Goal: Obtain resource: Obtain resource

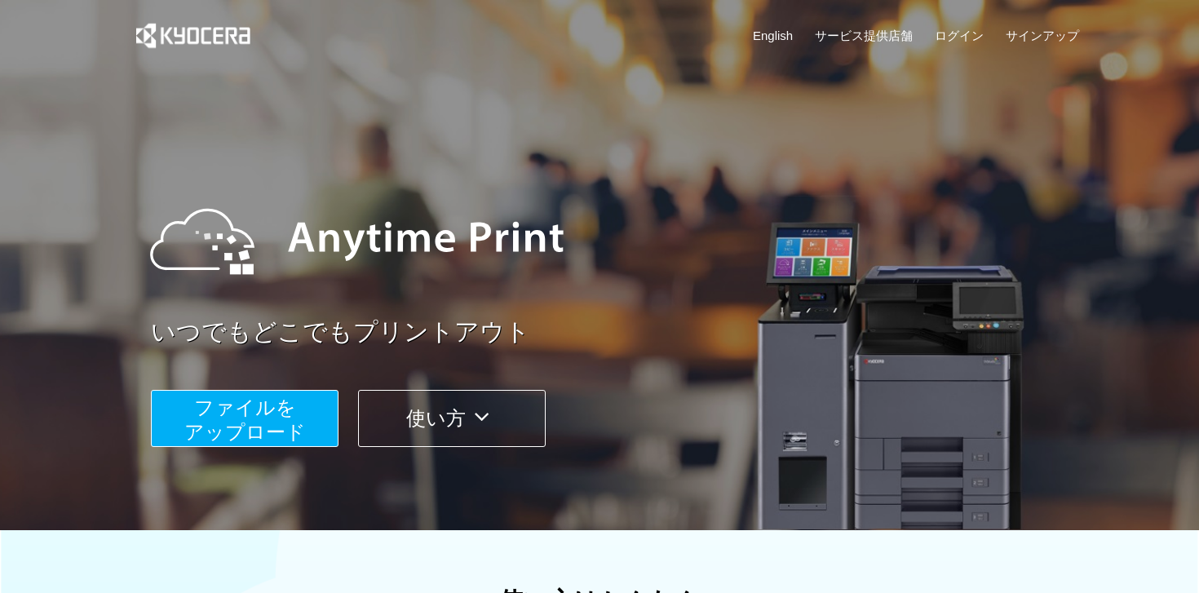
click at [296, 424] on span "ファイルを ​​アップロード" at bounding box center [245, 419] width 122 height 46
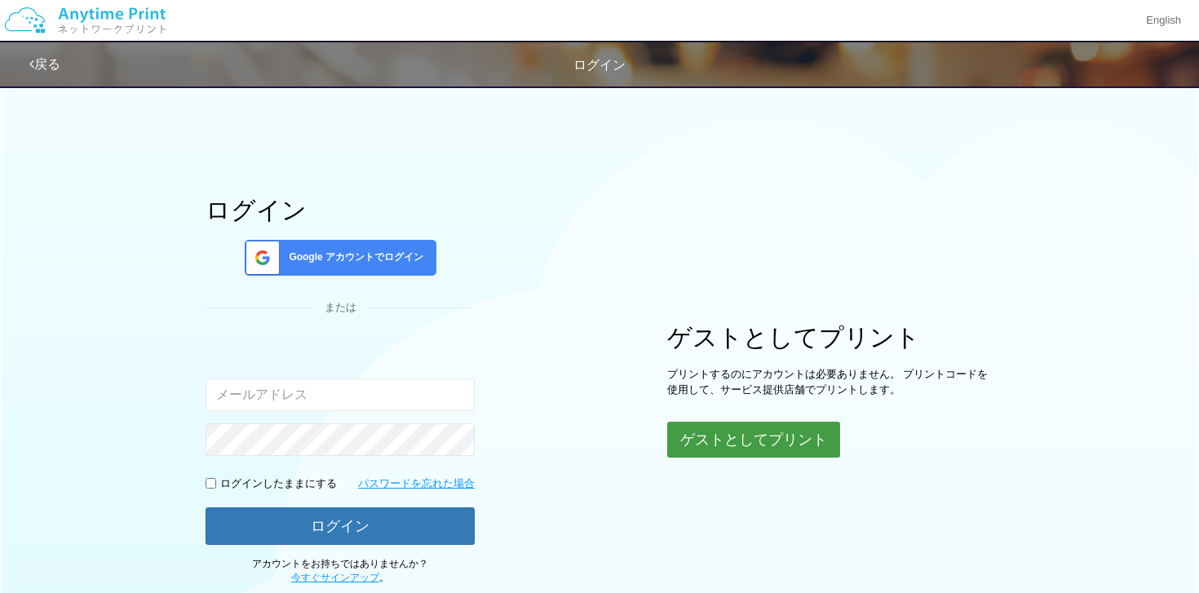
click at [693, 448] on button "ゲストとしてプリント" at bounding box center [753, 440] width 173 height 36
click at [719, 445] on button "ゲストとしてプリント" at bounding box center [753, 440] width 173 height 36
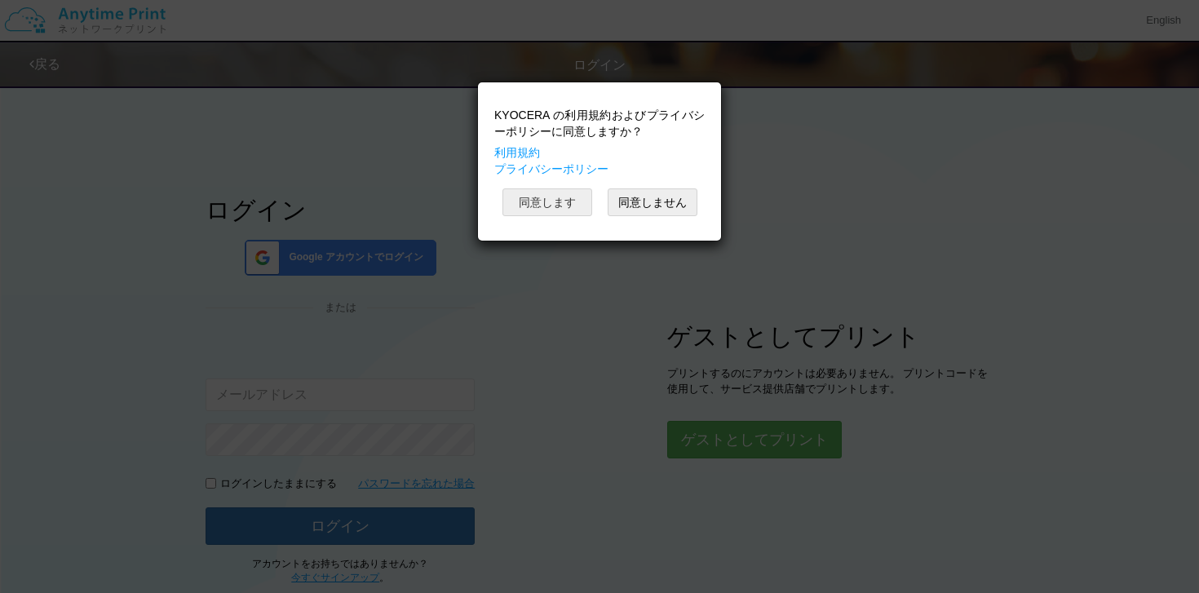
click at [535, 195] on button "同意します" at bounding box center [548, 202] width 90 height 28
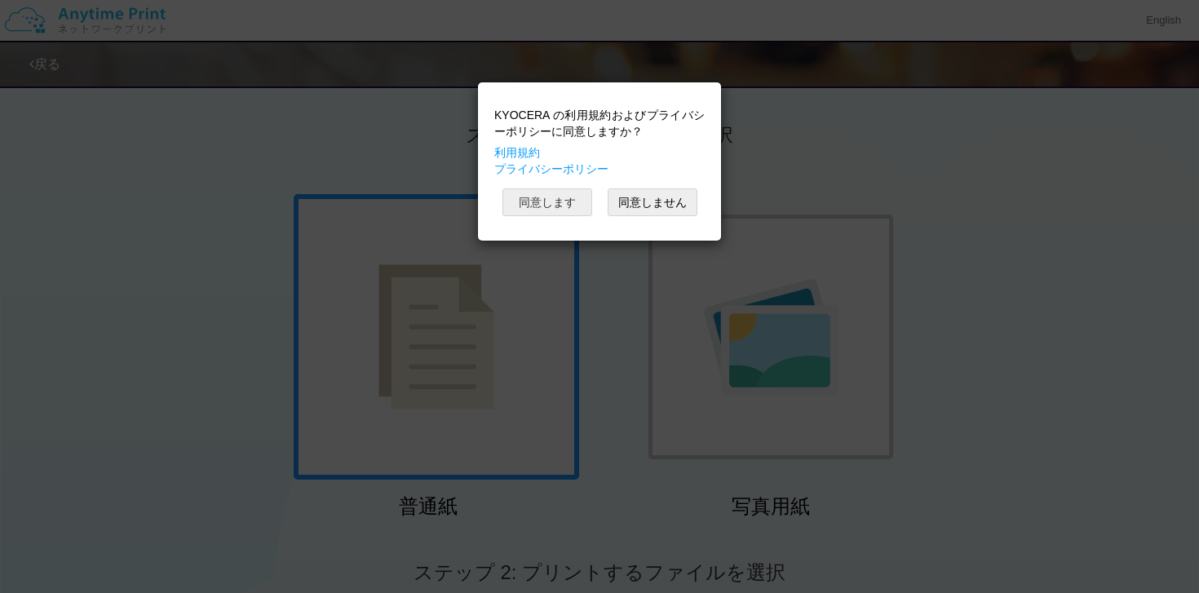
click at [558, 205] on button "同意します" at bounding box center [548, 202] width 90 height 28
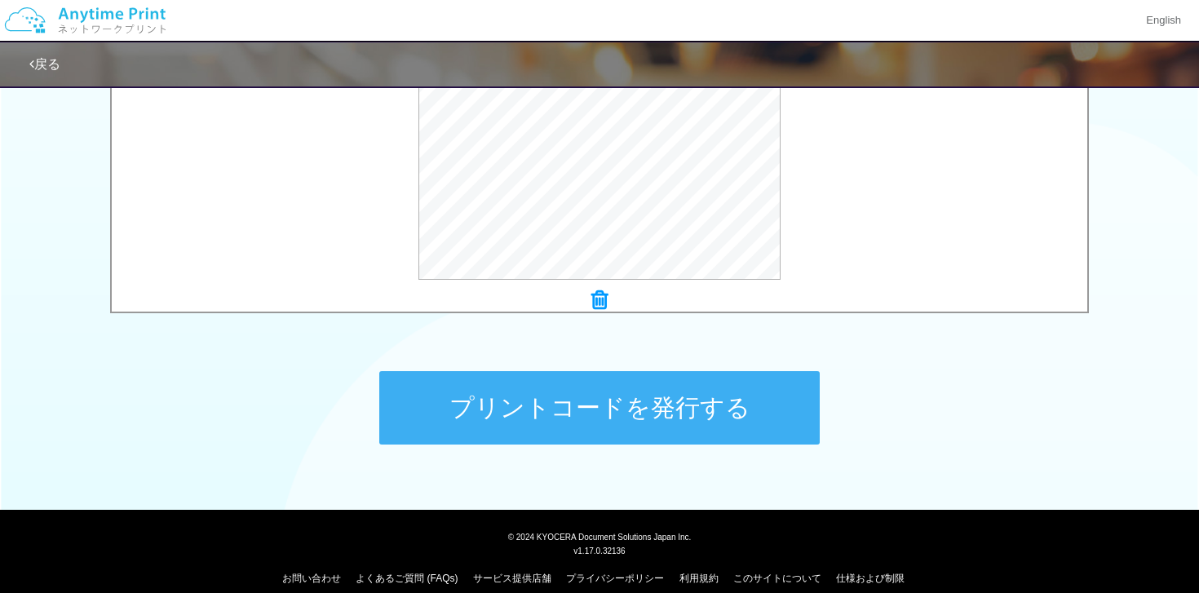
scroll to position [648, 0]
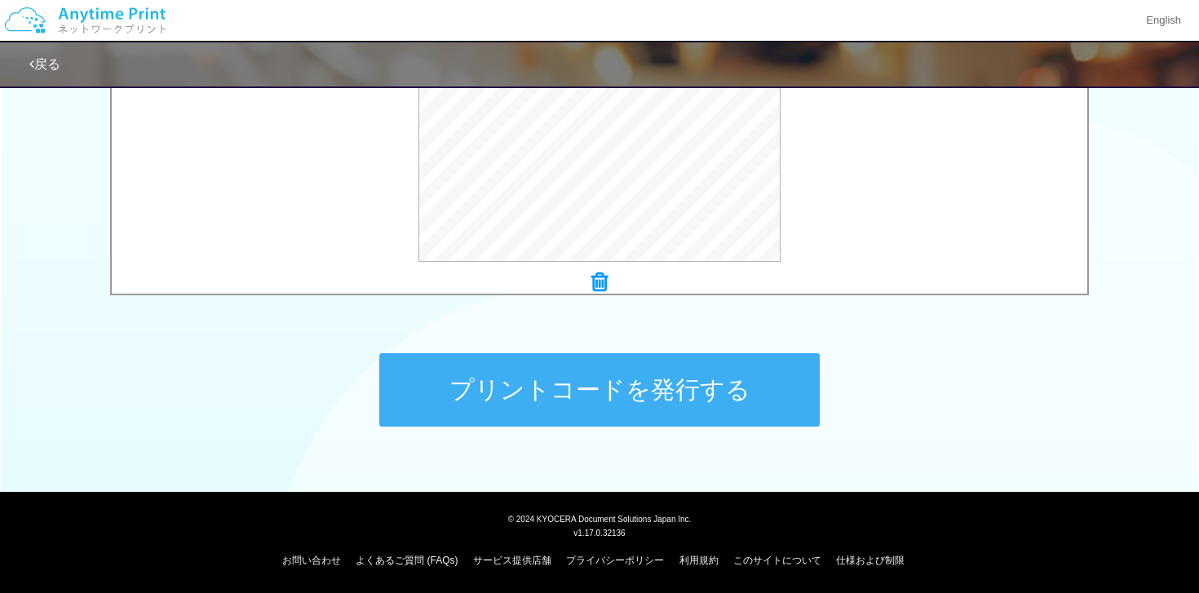
click at [539, 386] on button "プリントコードを発行する" at bounding box center [599, 389] width 441 height 73
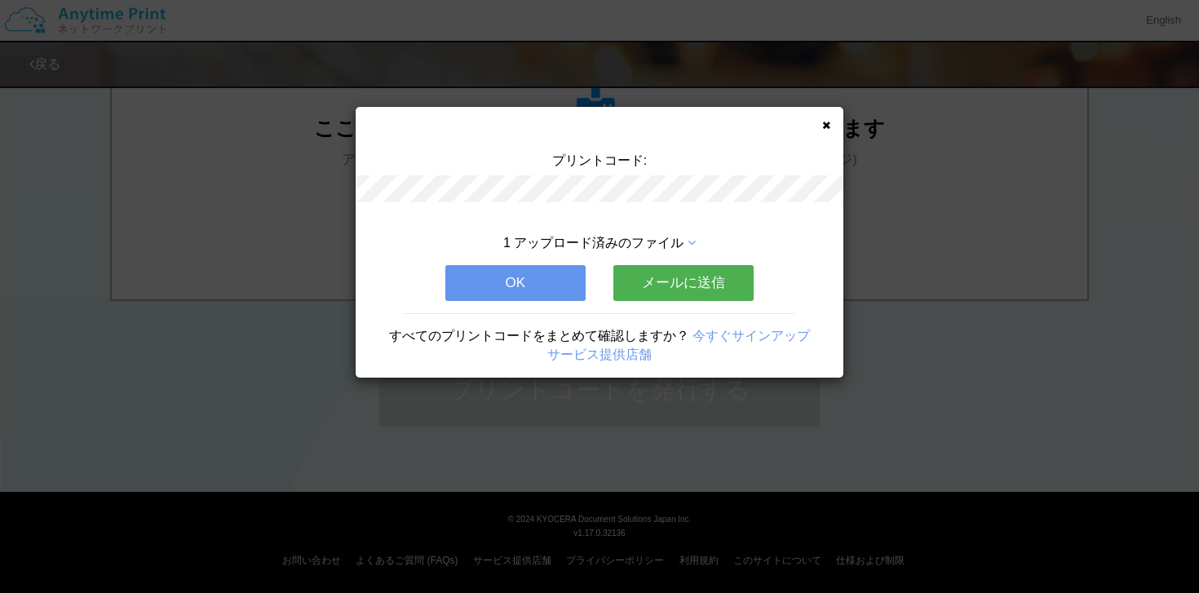
scroll to position [0, 0]
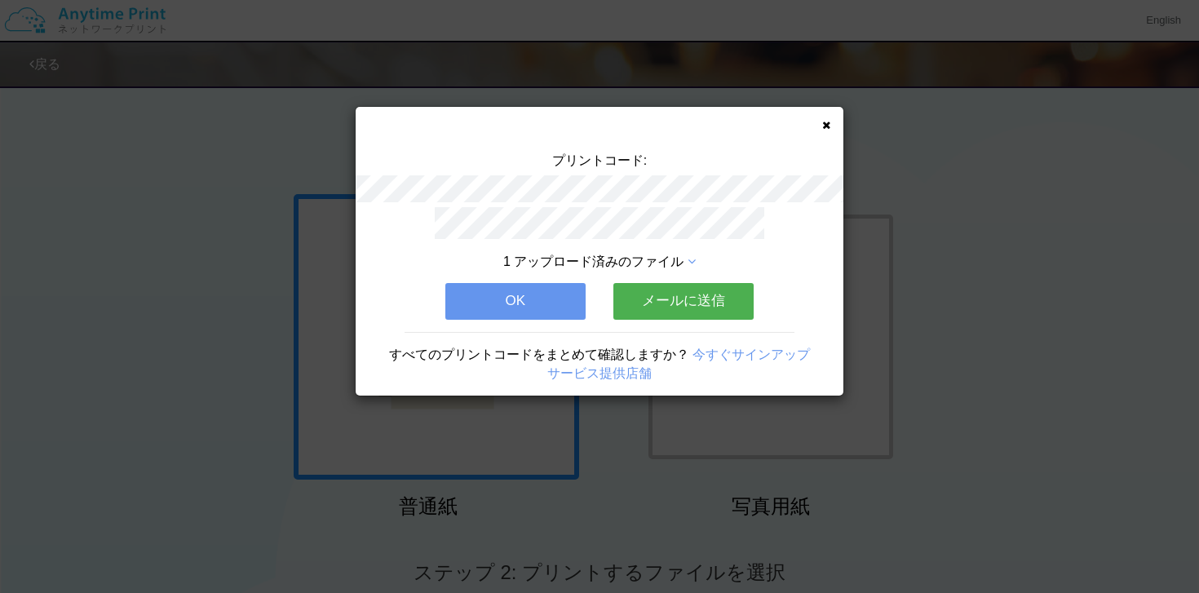
click at [495, 302] on button "OK" at bounding box center [515, 301] width 140 height 36
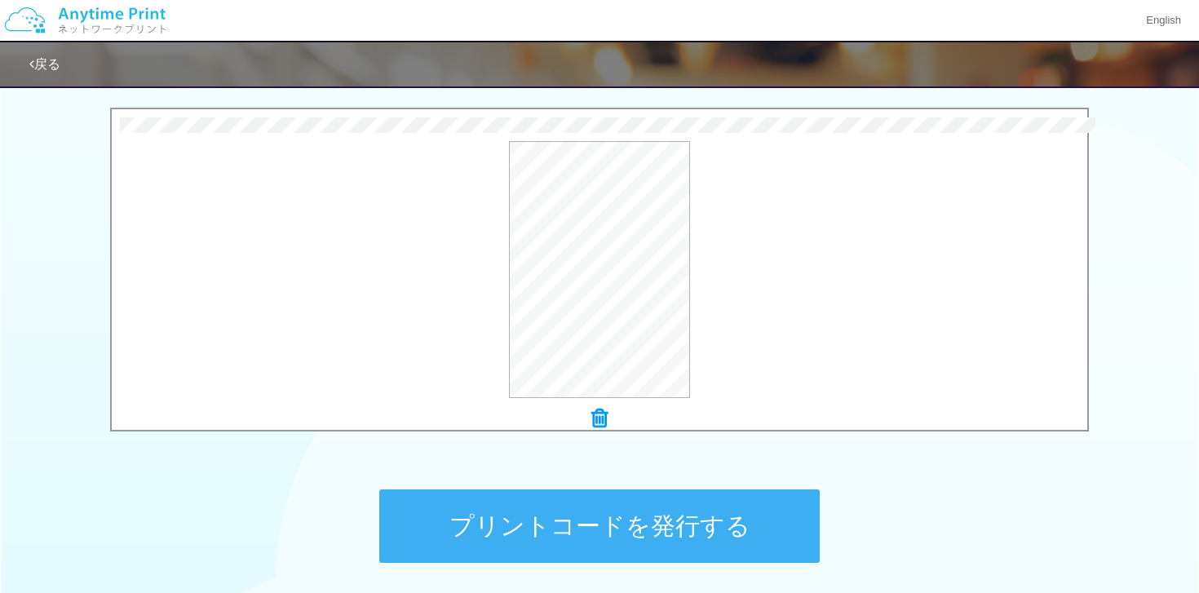
scroll to position [648, 0]
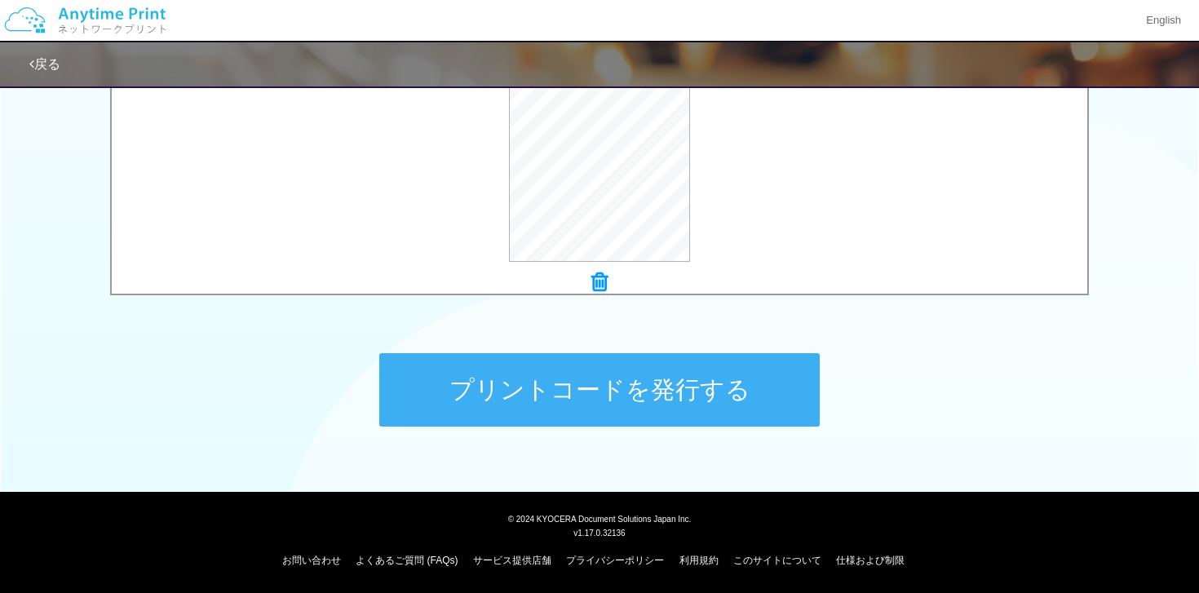
click at [503, 396] on button "プリントコードを発行する" at bounding box center [599, 389] width 441 height 73
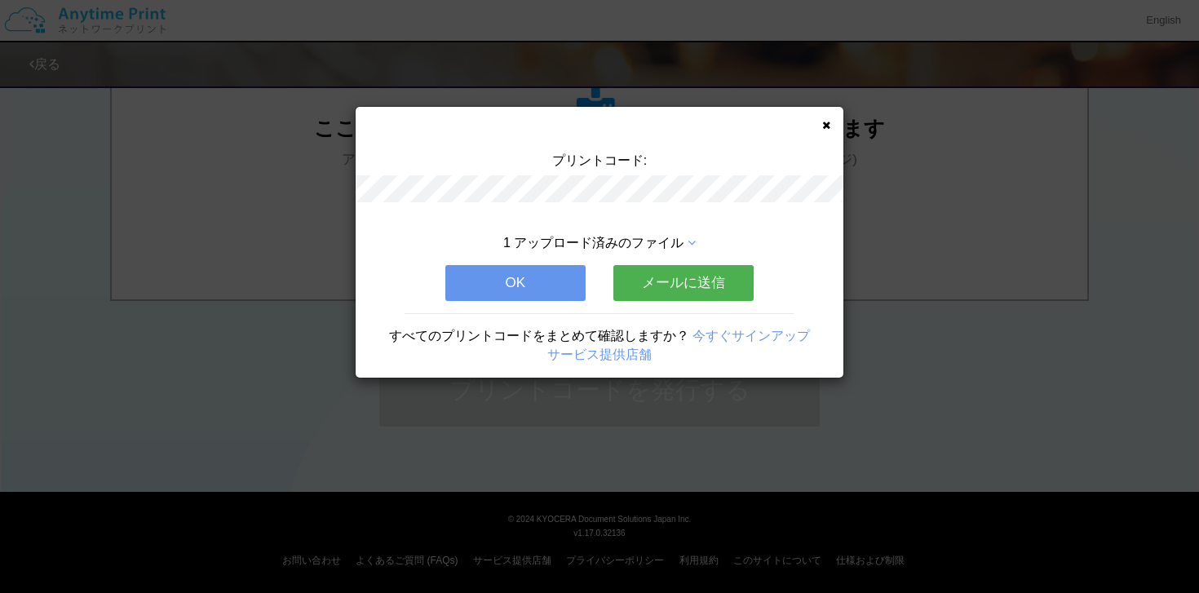
scroll to position [0, 0]
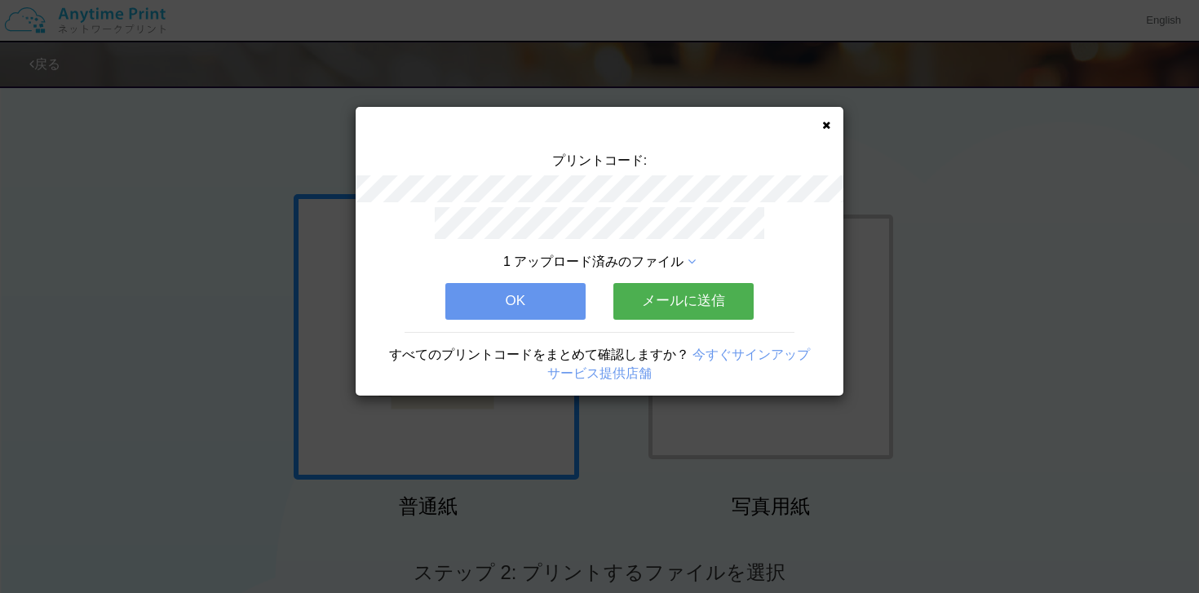
click at [495, 308] on button "OK" at bounding box center [515, 301] width 140 height 36
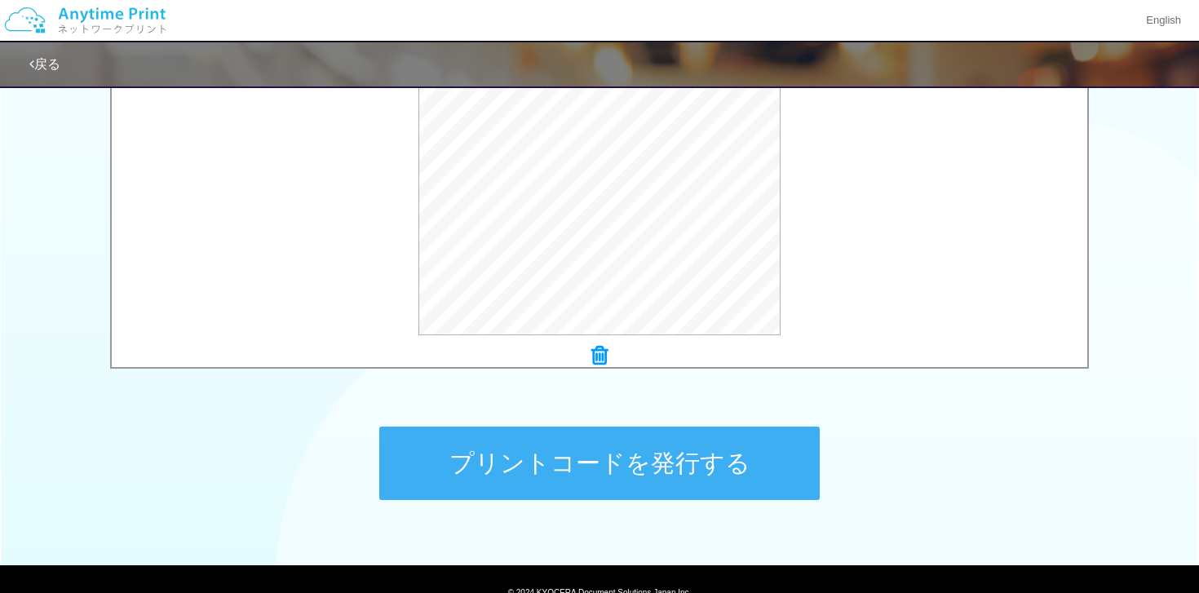
scroll to position [648, 0]
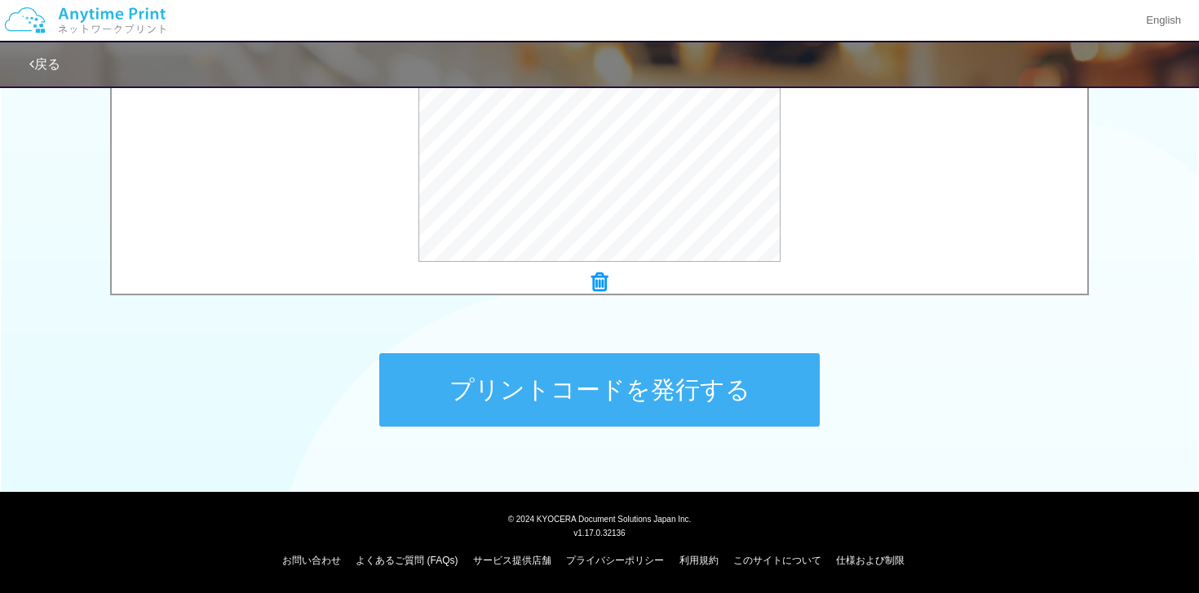
click at [519, 399] on button "プリントコードを発行する" at bounding box center [599, 389] width 441 height 73
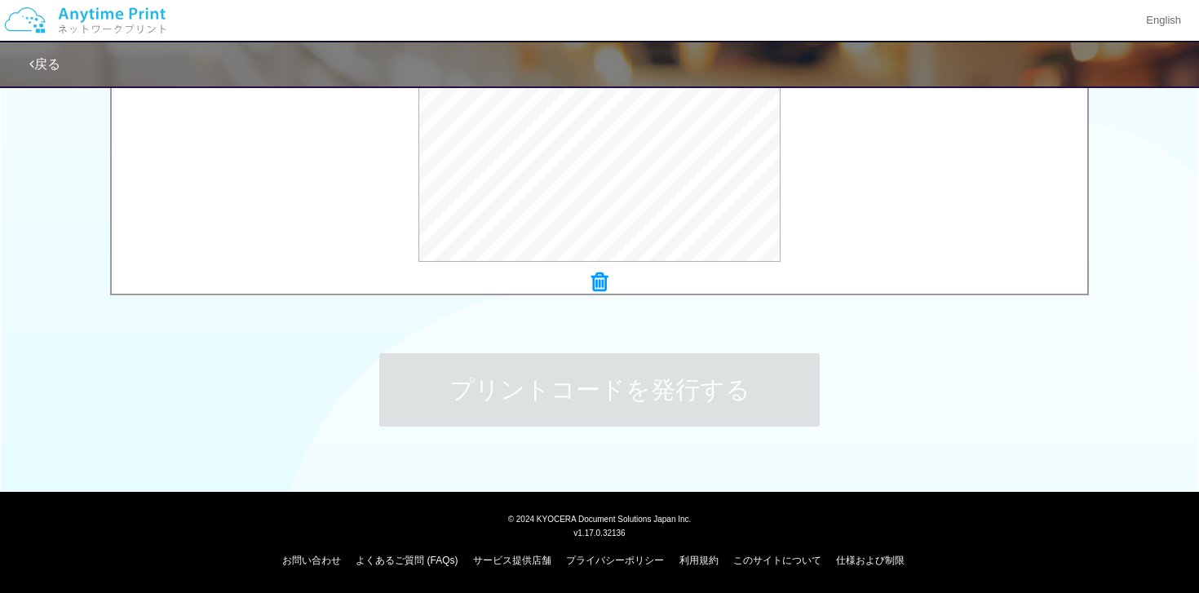
scroll to position [0, 0]
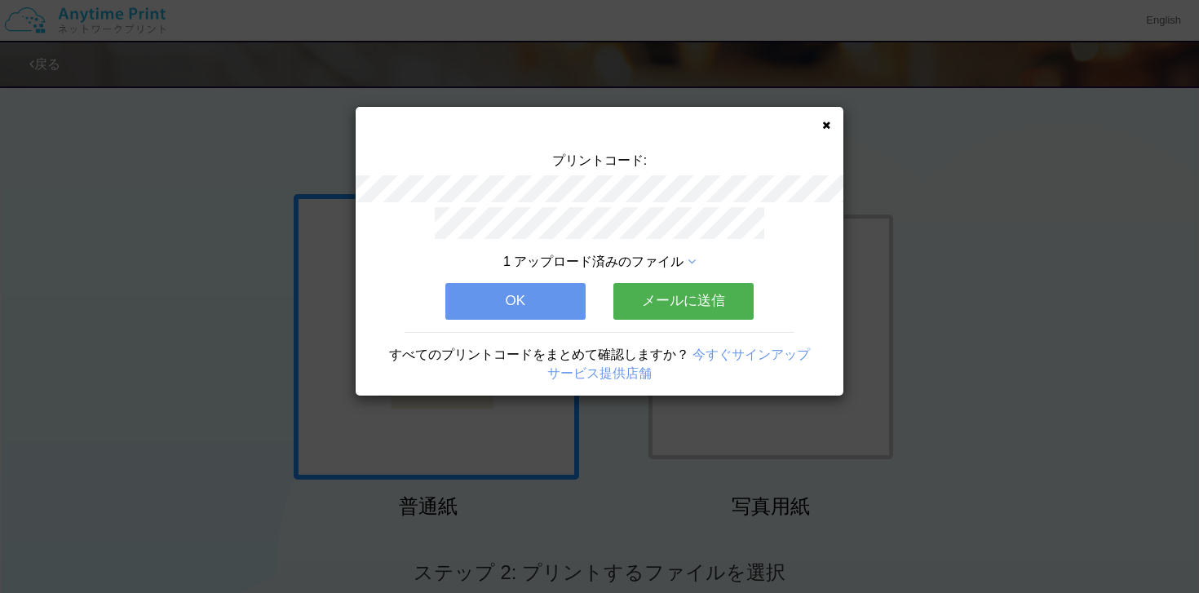
click at [512, 313] on button "OK" at bounding box center [515, 301] width 140 height 36
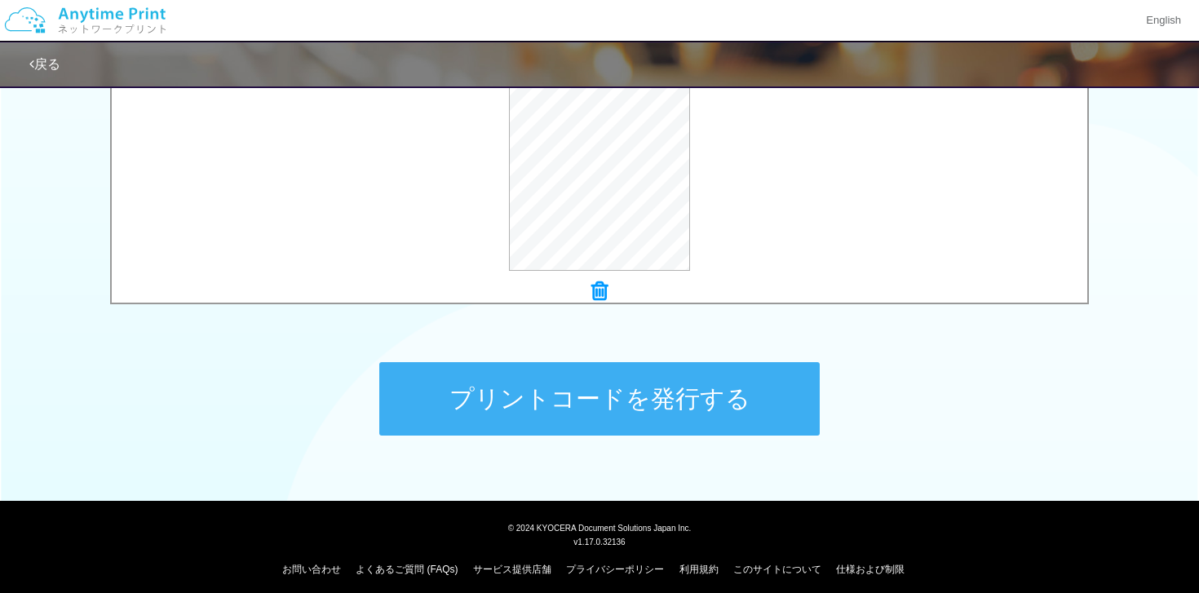
scroll to position [648, 0]
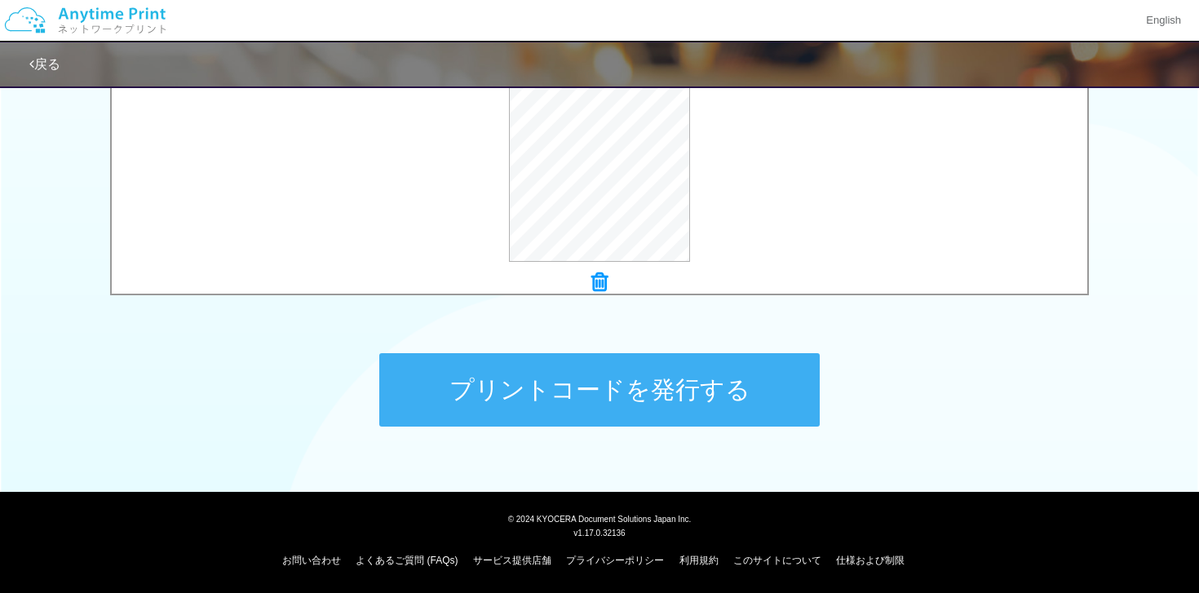
click at [498, 385] on button "プリントコードを発行する" at bounding box center [599, 389] width 441 height 73
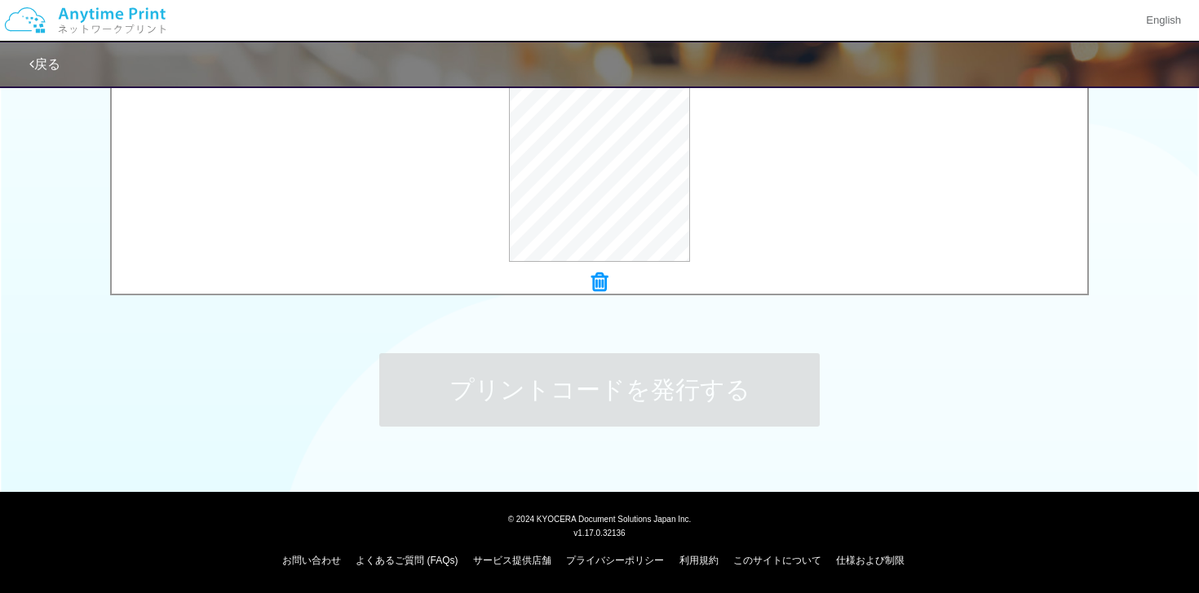
scroll to position [0, 0]
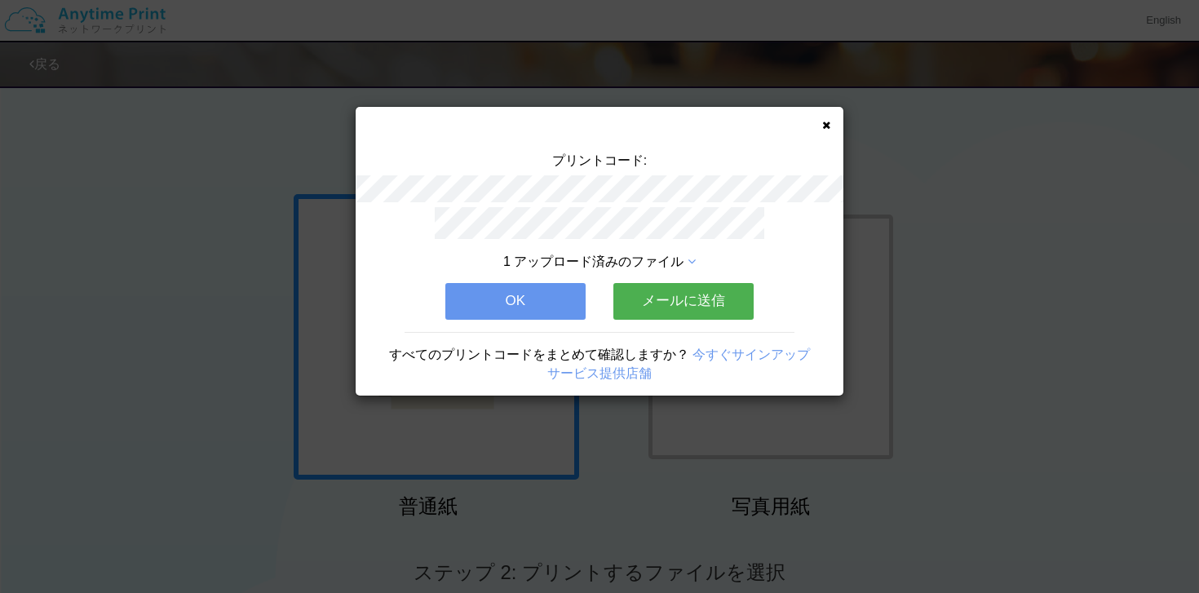
click at [493, 308] on button "OK" at bounding box center [515, 301] width 140 height 36
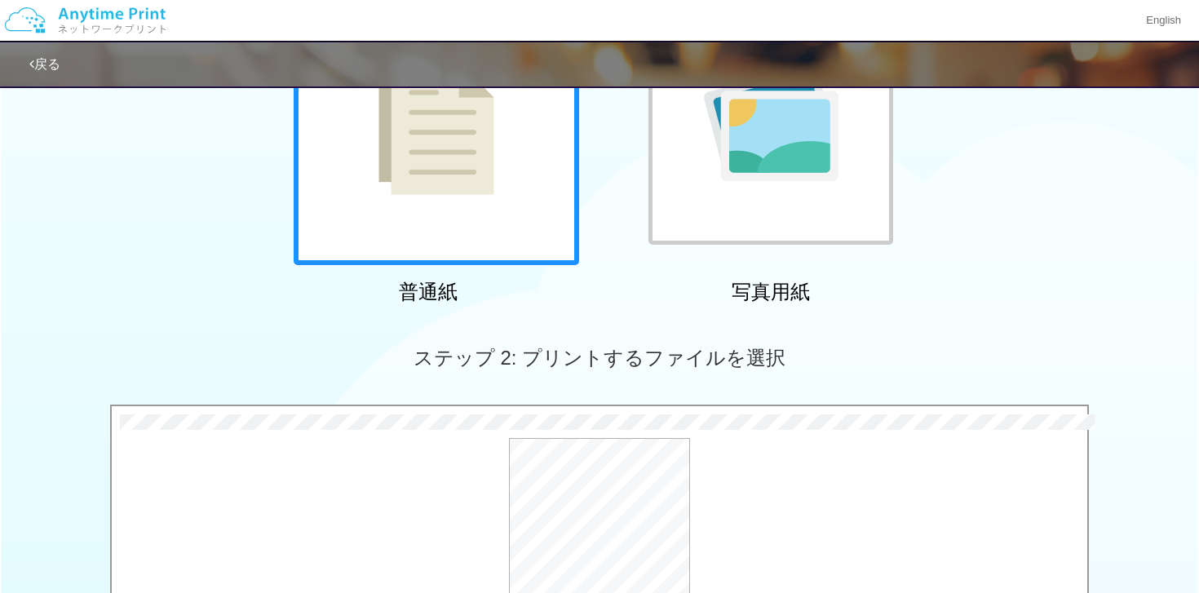
scroll to position [599, 0]
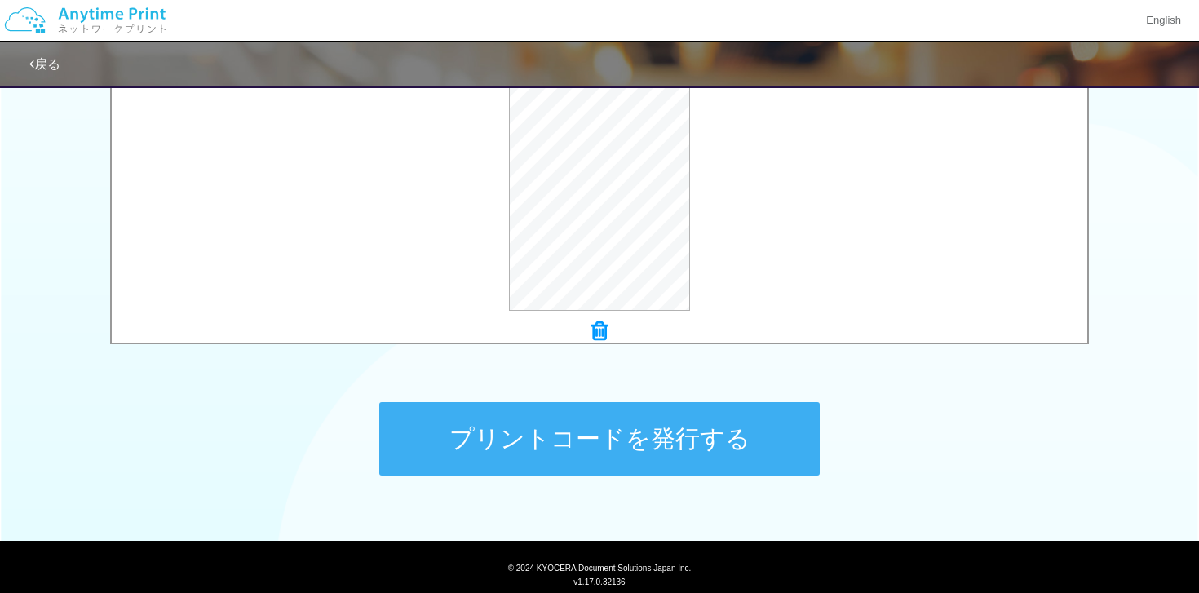
click at [525, 447] on button "プリントコードを発行する" at bounding box center [599, 438] width 441 height 73
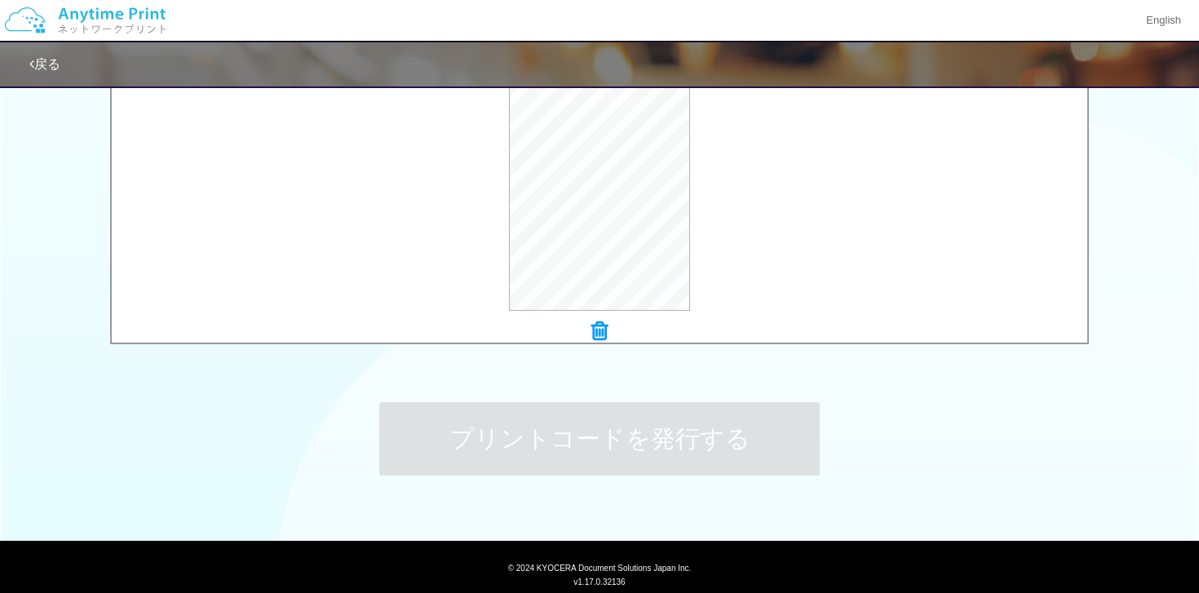
scroll to position [0, 0]
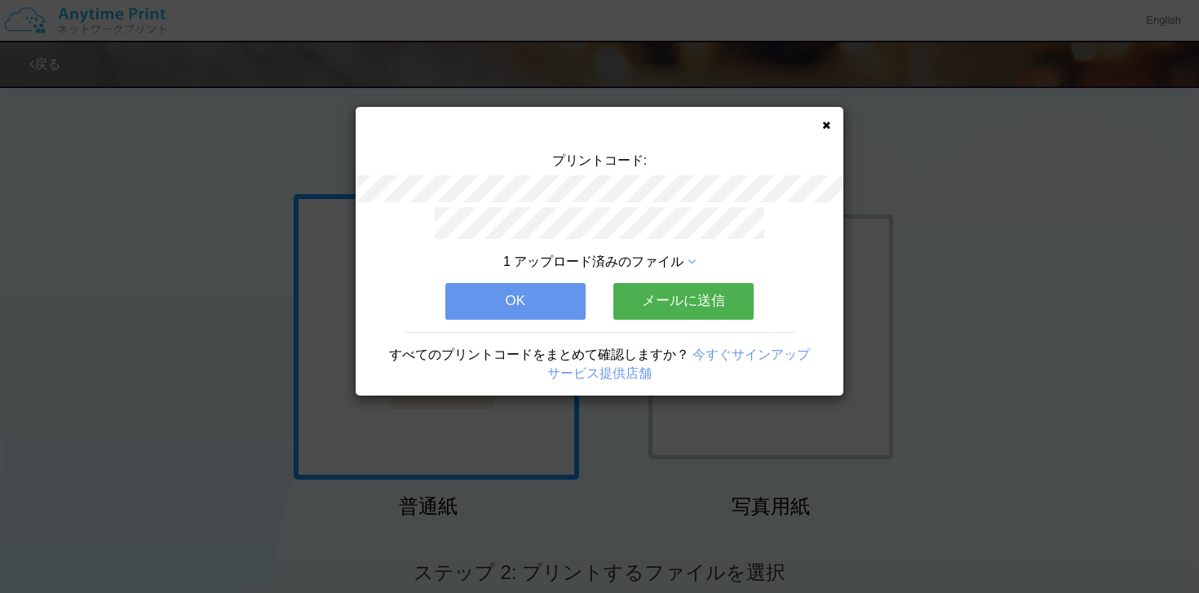
click at [507, 314] on button "OK" at bounding box center [515, 301] width 140 height 36
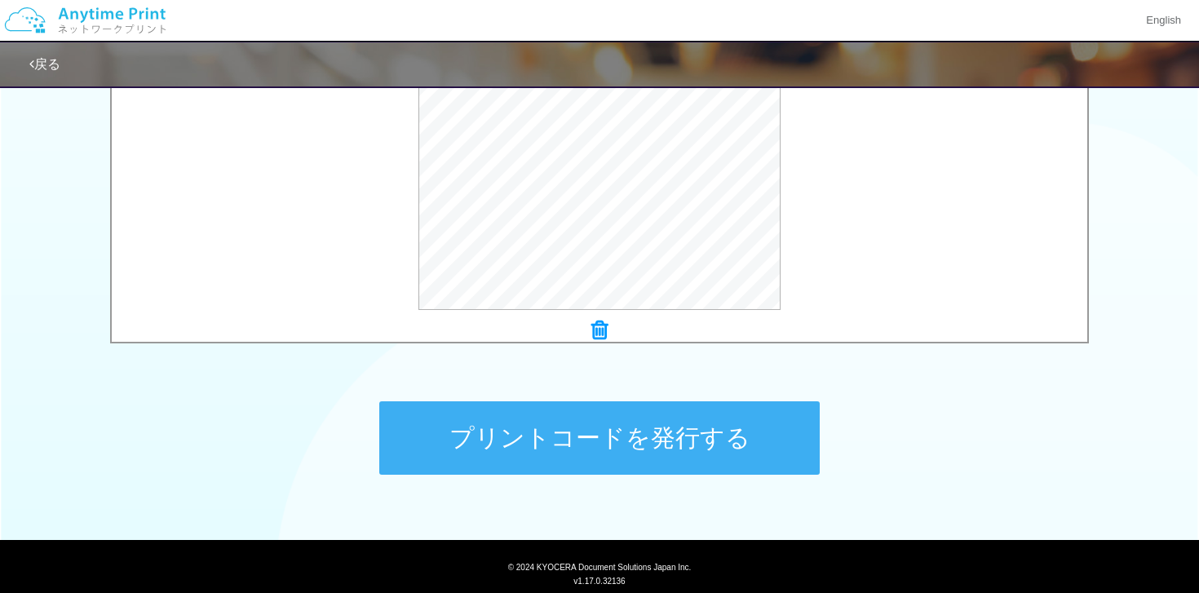
scroll to position [648, 0]
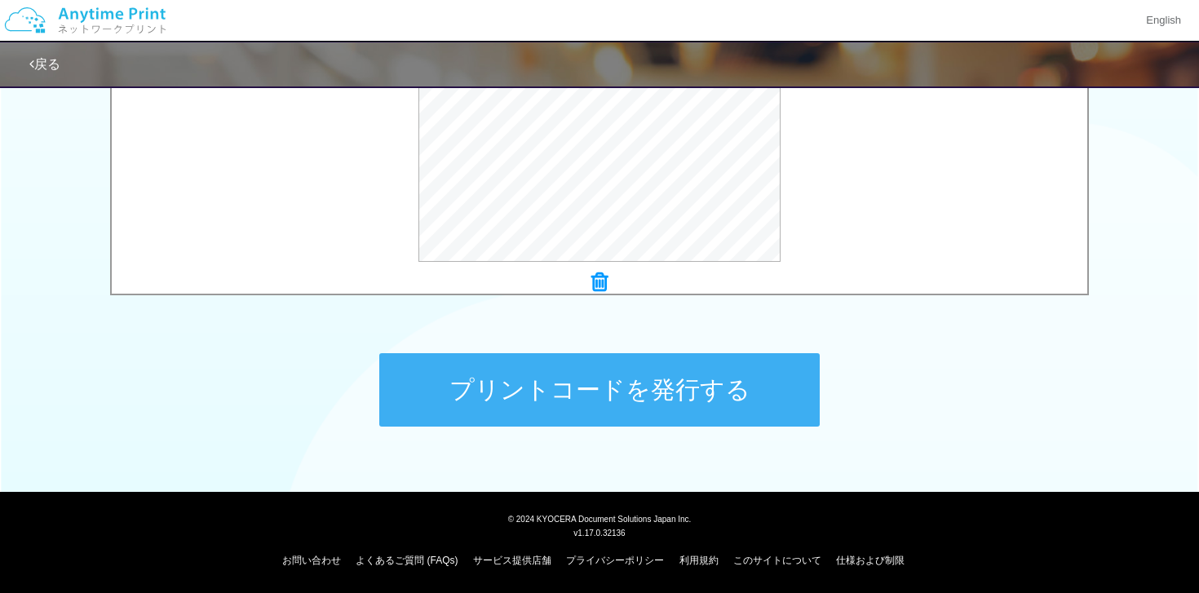
click at [533, 379] on button "プリントコードを発行する" at bounding box center [599, 389] width 441 height 73
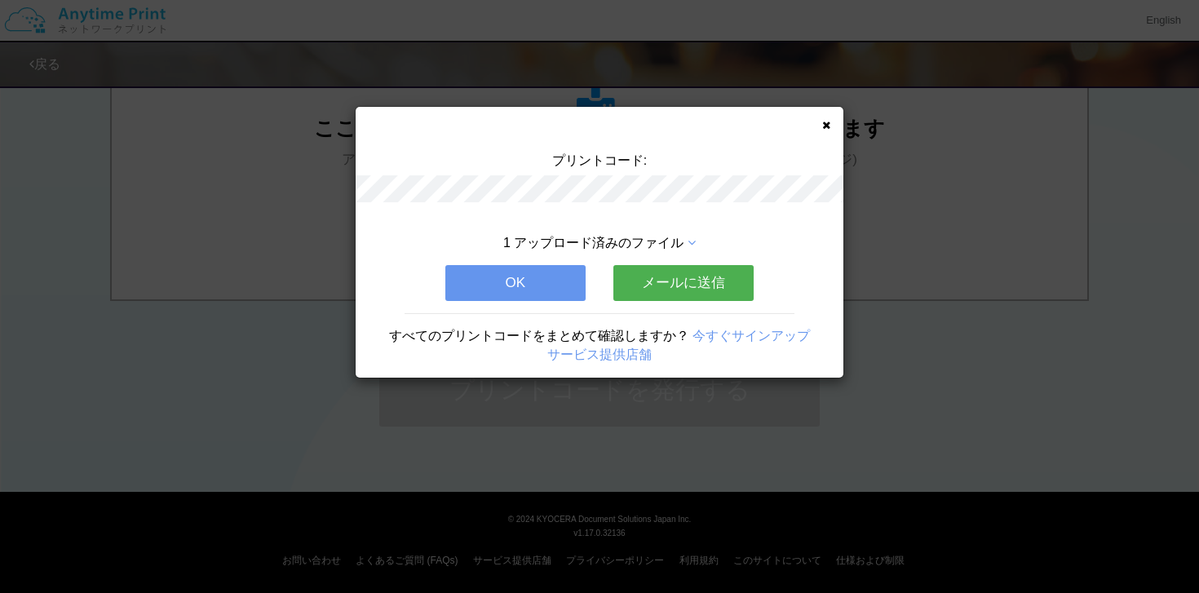
scroll to position [0, 0]
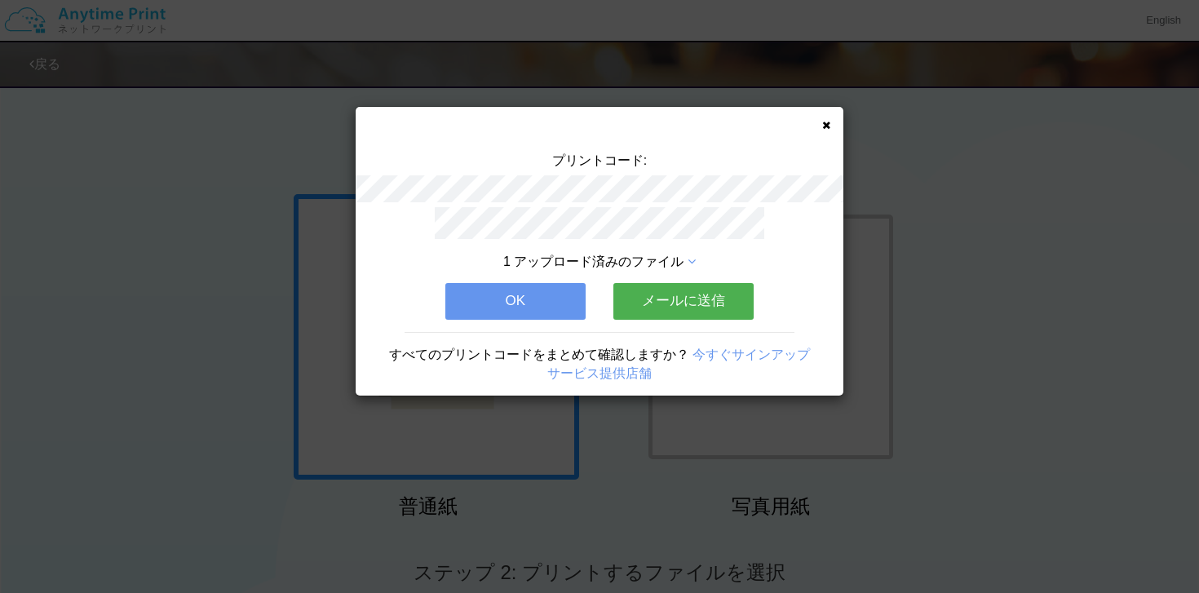
click at [487, 311] on button "OK" at bounding box center [515, 301] width 140 height 36
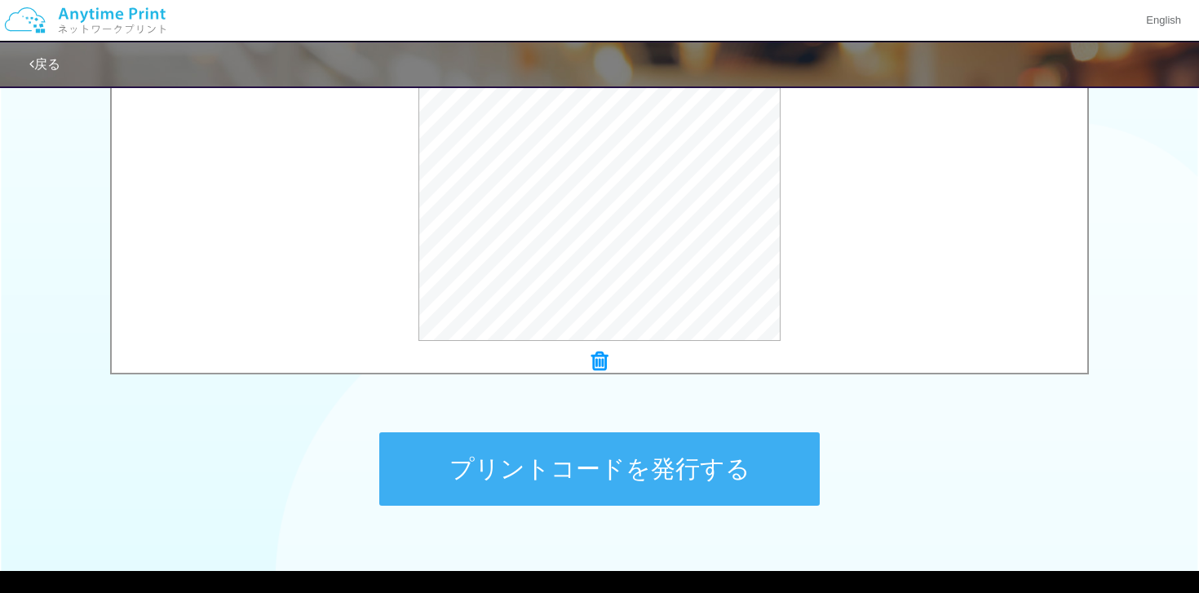
scroll to position [596, 0]
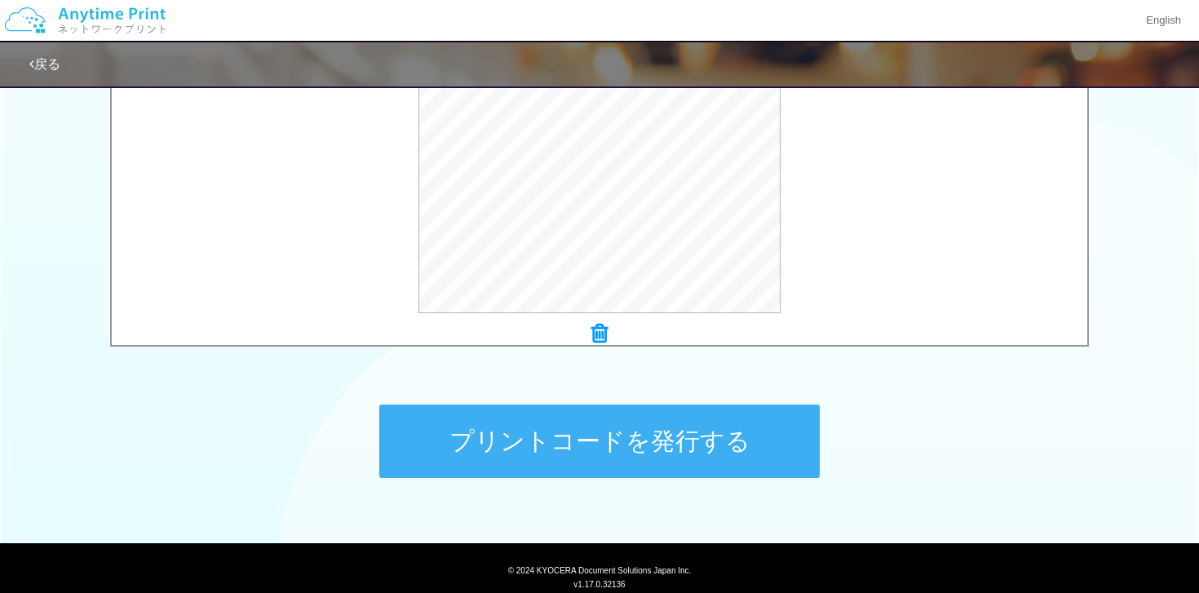
click at [520, 444] on button "プリントコードを発行する" at bounding box center [599, 441] width 441 height 73
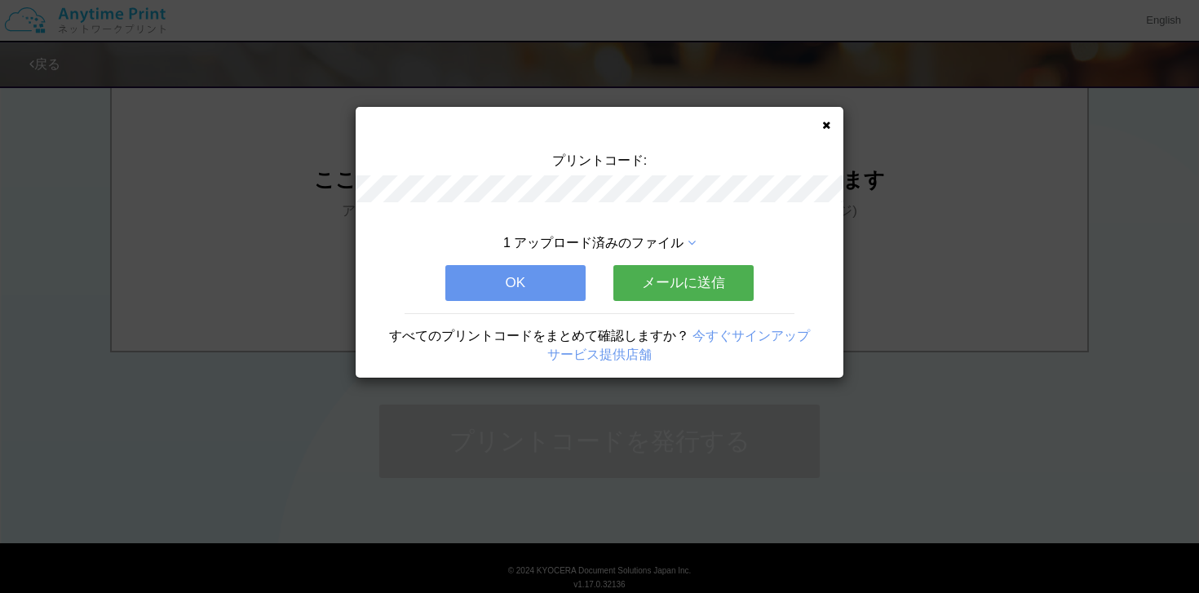
scroll to position [0, 0]
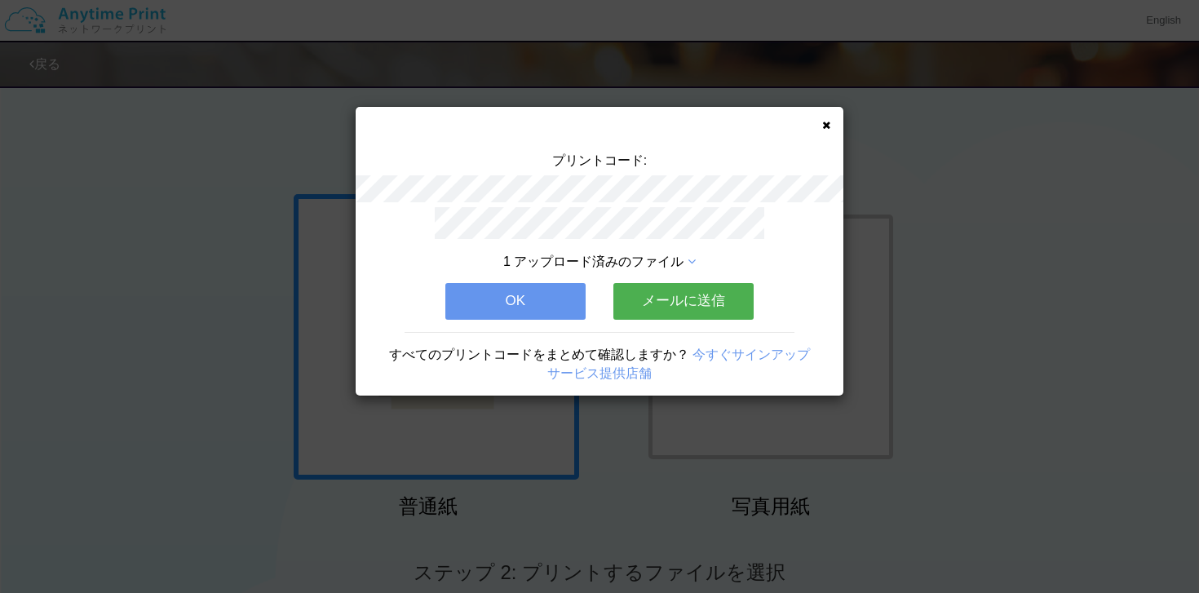
click at [525, 299] on button "OK" at bounding box center [515, 301] width 140 height 36
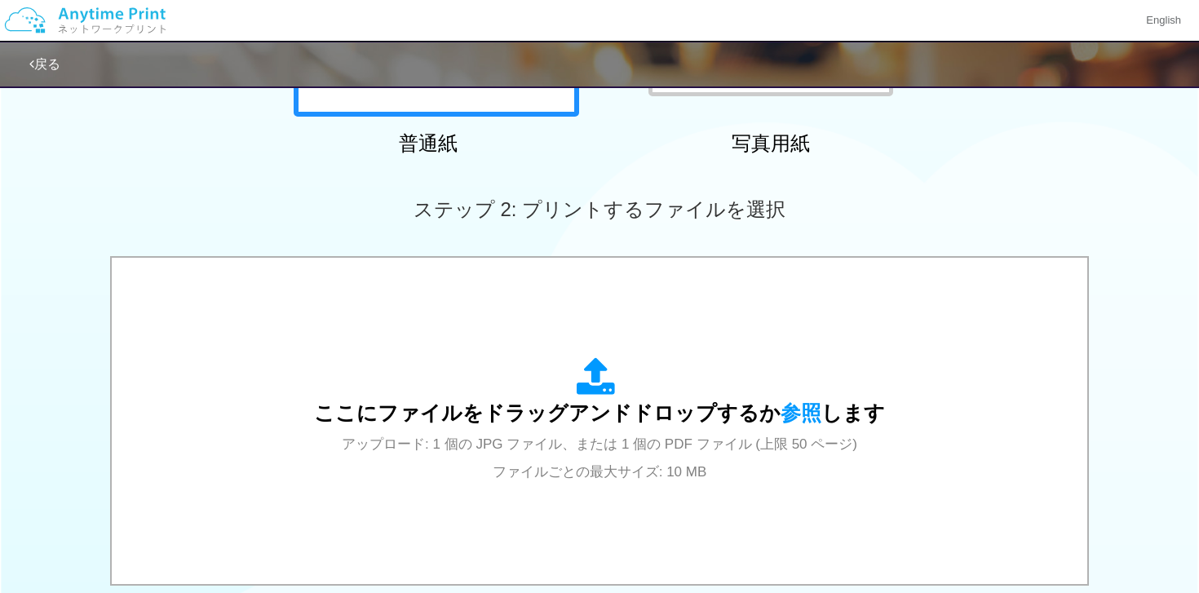
scroll to position [380, 0]
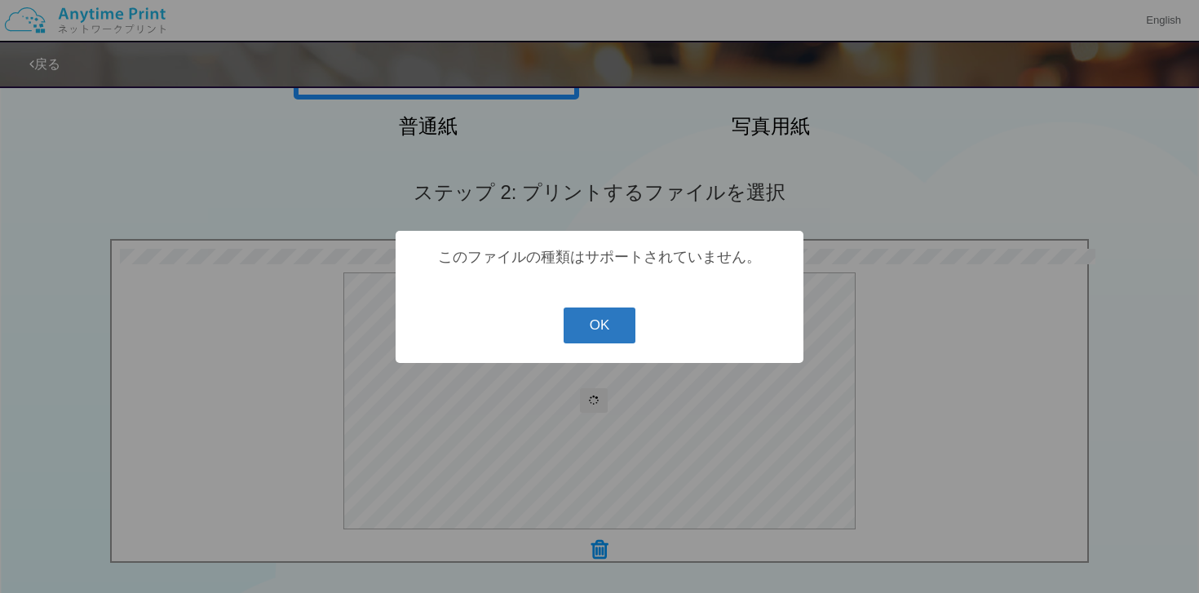
click at [580, 330] on button "OK" at bounding box center [600, 326] width 73 height 36
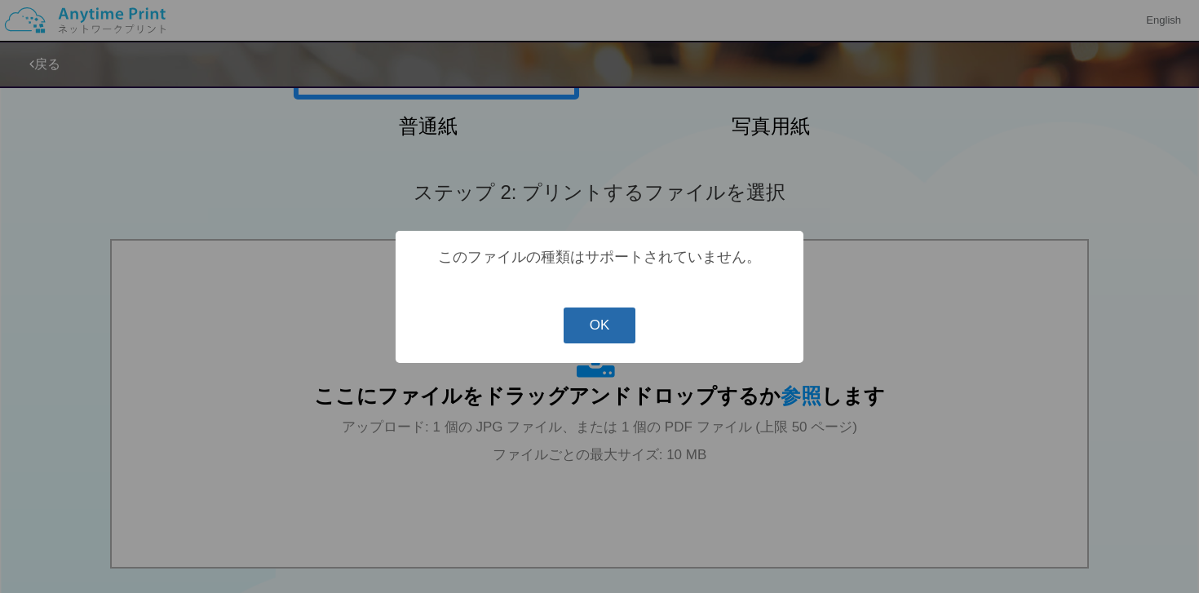
click at [582, 335] on button "OK" at bounding box center [600, 326] width 73 height 36
click at [598, 332] on button "OK" at bounding box center [600, 326] width 73 height 36
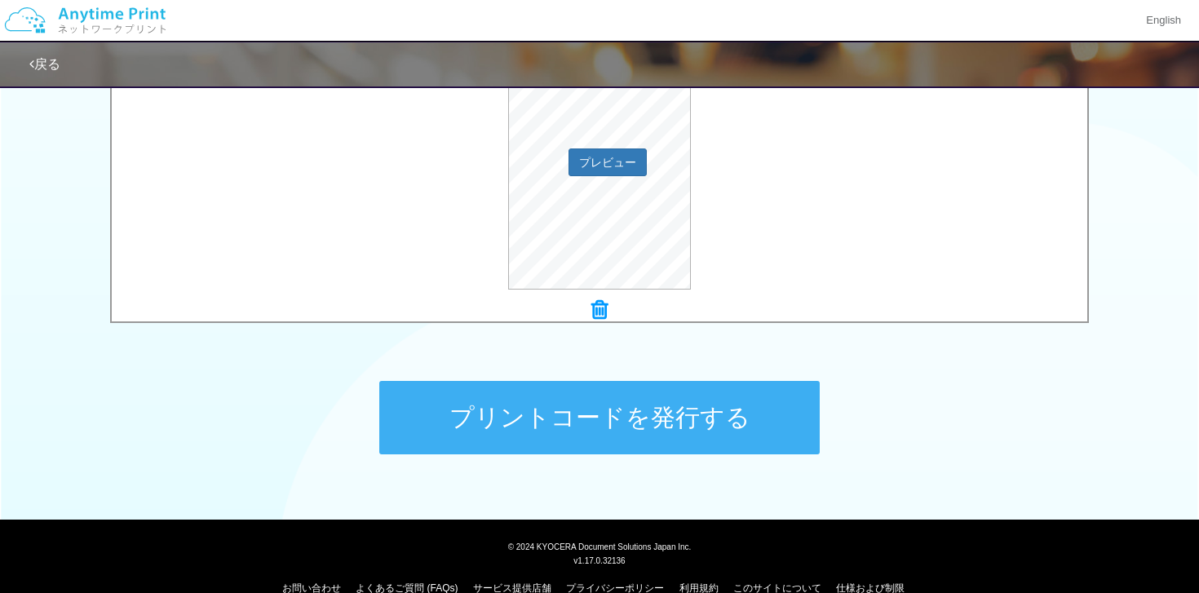
scroll to position [648, 0]
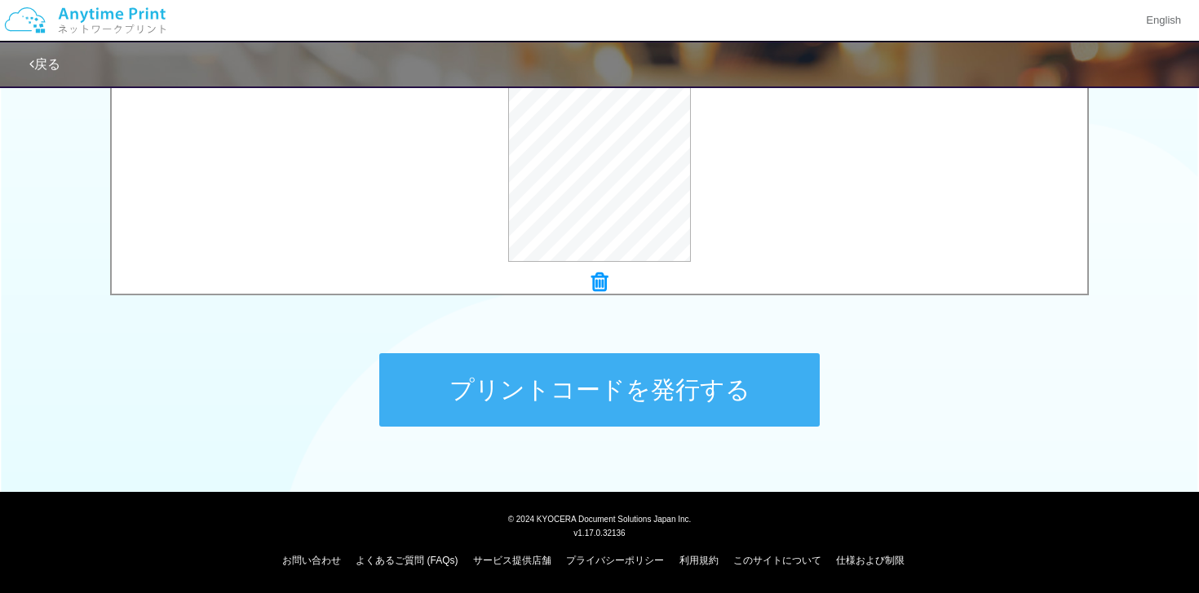
click at [528, 387] on button "プリントコードを発行する" at bounding box center [599, 389] width 441 height 73
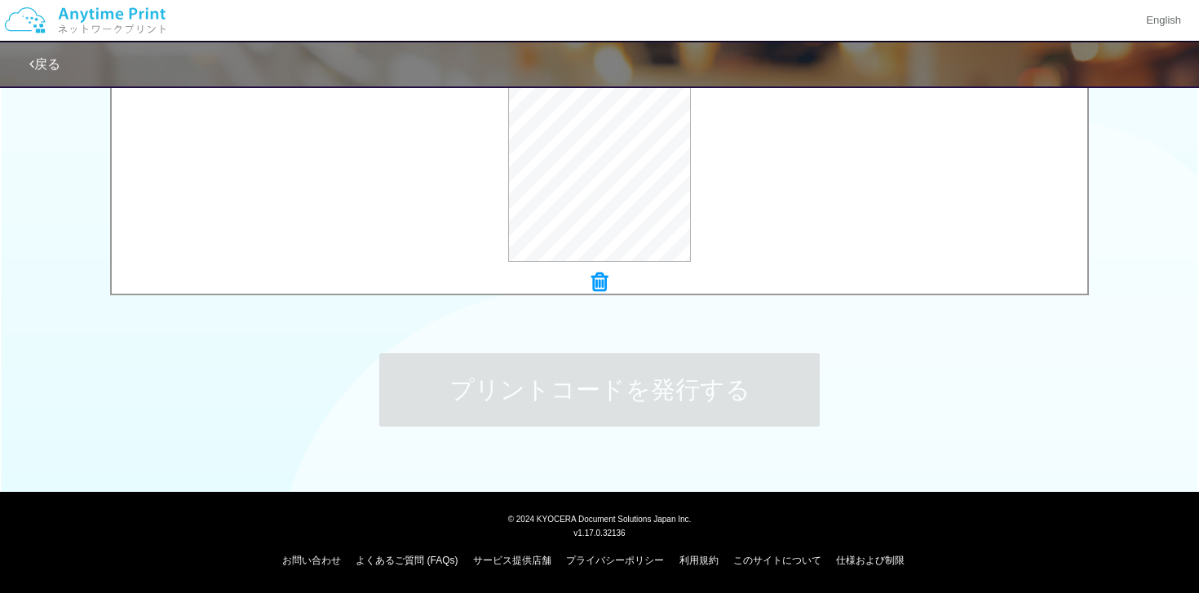
scroll to position [0, 0]
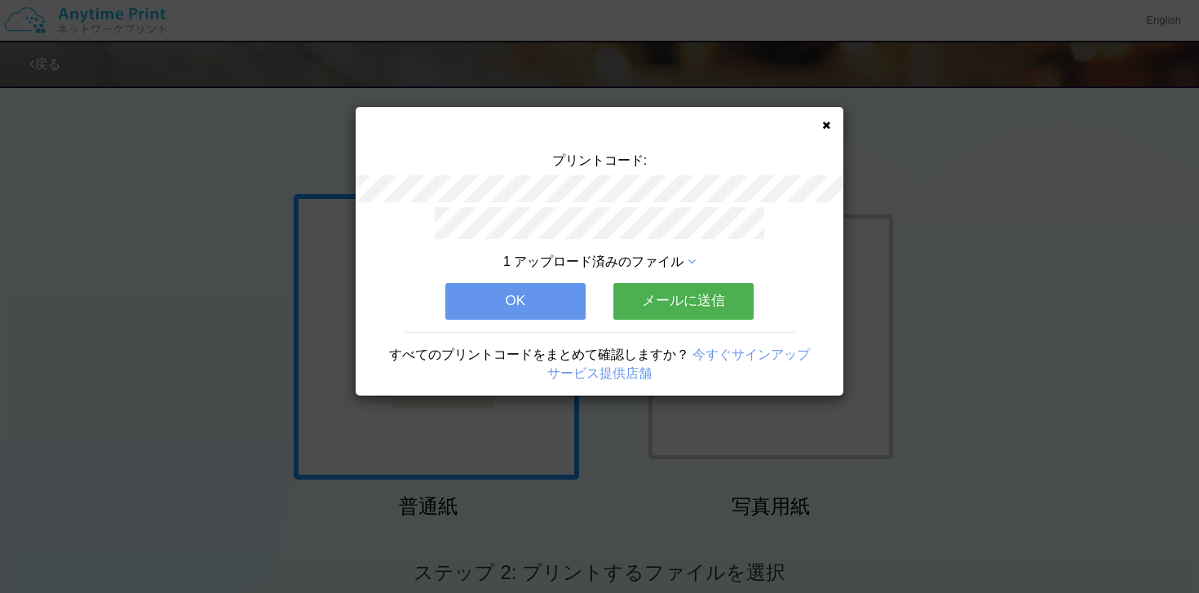
click at [480, 302] on button "OK" at bounding box center [515, 301] width 140 height 36
